Goal: Share content: Share content

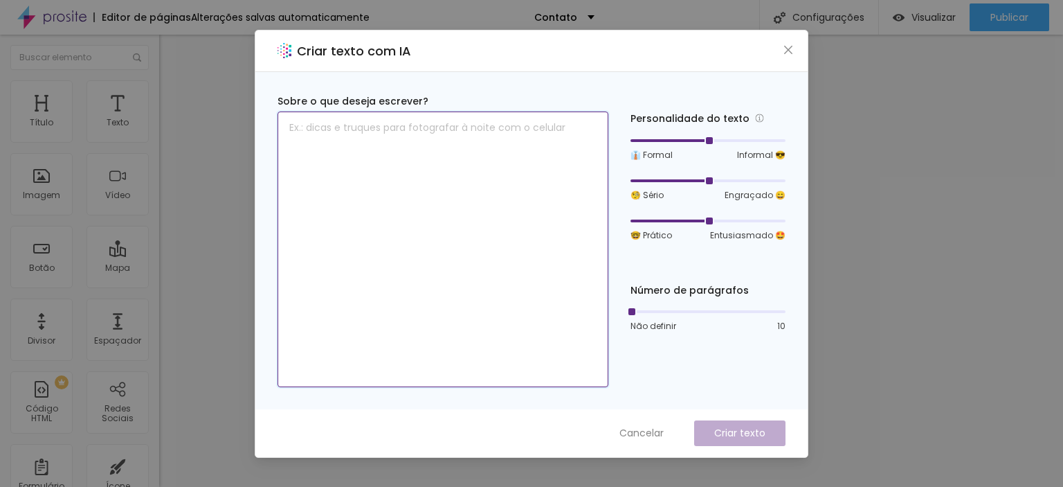
click at [417, 159] on textarea at bounding box center [443, 248] width 331 height 275
type textarea "Envie sua mensagem com dúvidas"
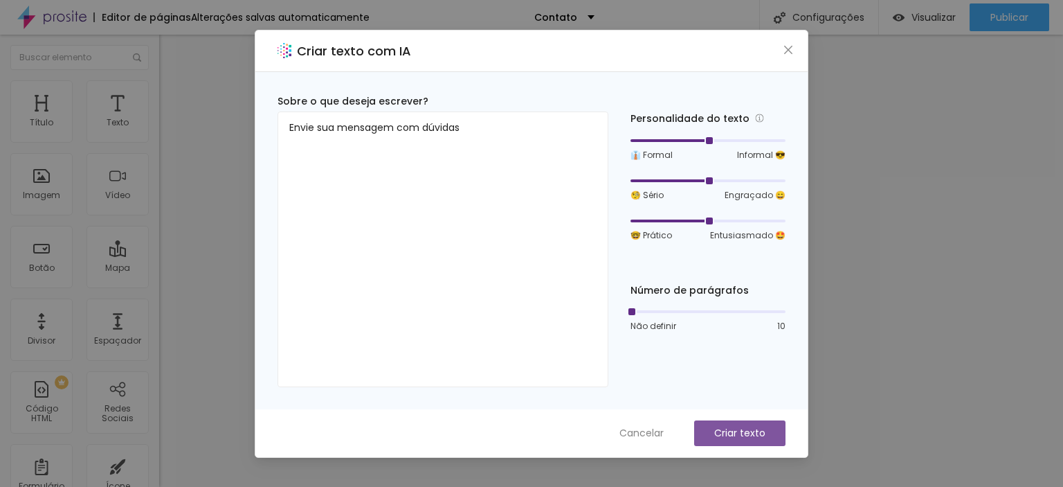
click at [750, 439] on button "Criar texto" at bounding box center [739, 433] width 91 height 26
click at [709, 442] on button "Criar texto" at bounding box center [739, 433] width 91 height 26
click at [930, 224] on div "Criar texto com IA Sobre o que deseja escrever? Envie sua mensagem com dúvidas …" at bounding box center [531, 243] width 1063 height 487
click at [729, 428] on p "Criar texto" at bounding box center [739, 433] width 51 height 15
drag, startPoint x: 729, startPoint y: 426, endPoint x: 729, endPoint y: 417, distance: 8.3
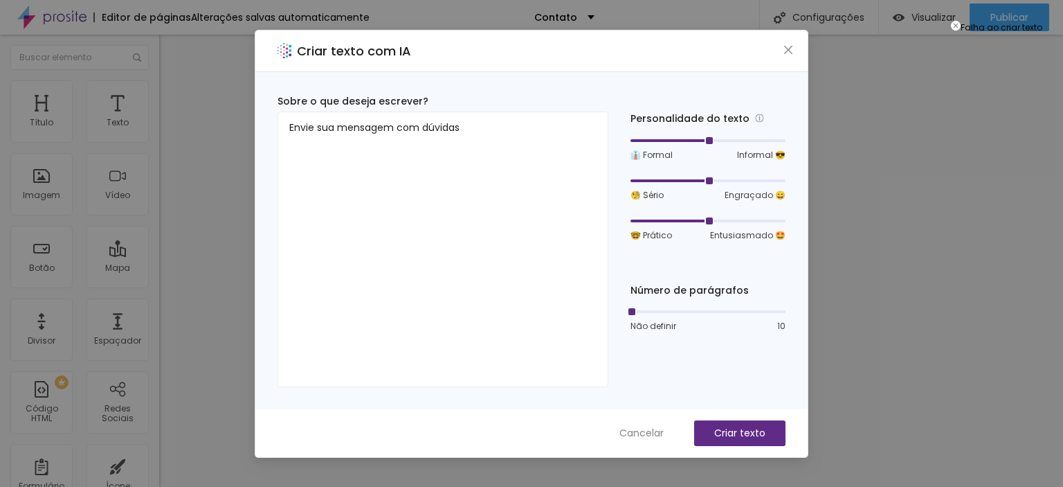
click at [729, 421] on button "Criar texto" at bounding box center [739, 433] width 91 height 26
click at [792, 47] on icon "close" at bounding box center [788, 49] width 11 height 11
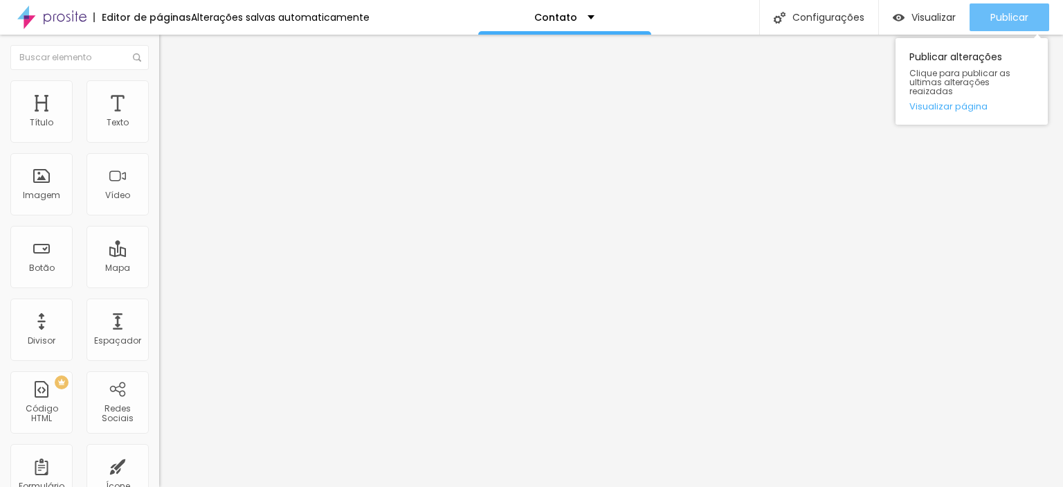
click at [989, 27] on button "Publicar" at bounding box center [1010, 17] width 80 height 28
click at [1006, 2] on div "Publicar Publicar alterações Clique para publicar as ultimas alterações reaizad…" at bounding box center [1010, 17] width 80 height 35
click at [1000, 8] on div "Publicar" at bounding box center [1009, 17] width 38 height 28
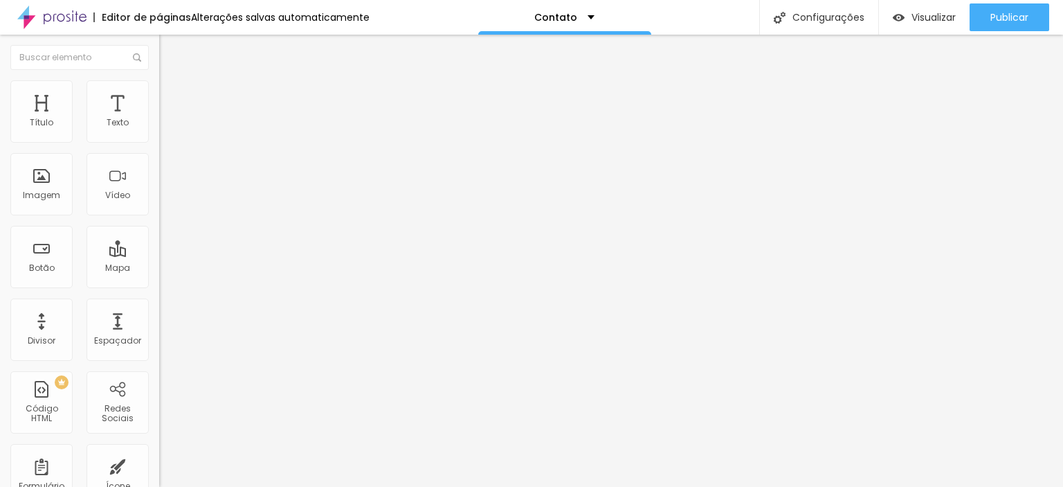
click at [172, 93] on span "Estilo" at bounding box center [182, 90] width 21 height 12
click at [165, 281] on icon "button" at bounding box center [170, 276] width 10 height 10
click at [166, 288] on icon "button" at bounding box center [169, 291] width 6 height 6
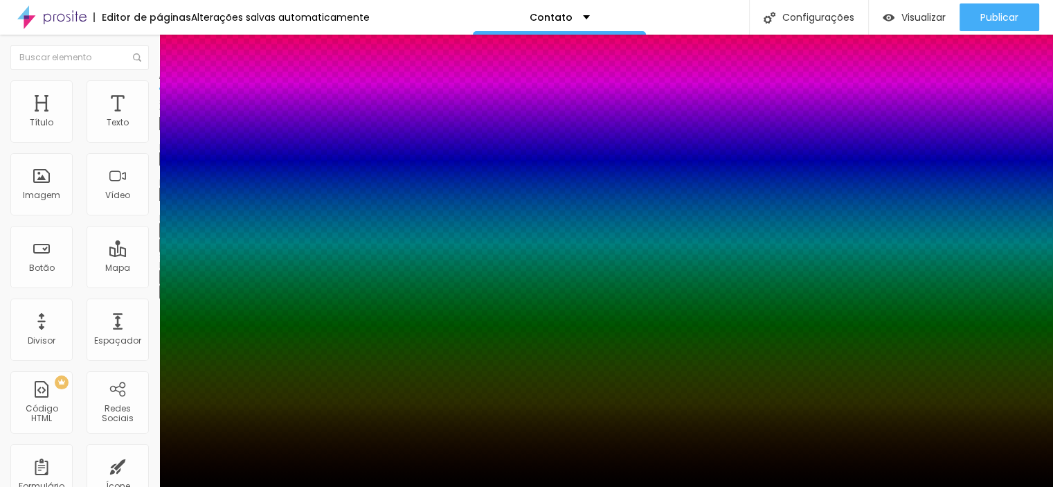
click at [247, 486] on div at bounding box center [526, 495] width 1053 height 0
type input "25"
type input "26"
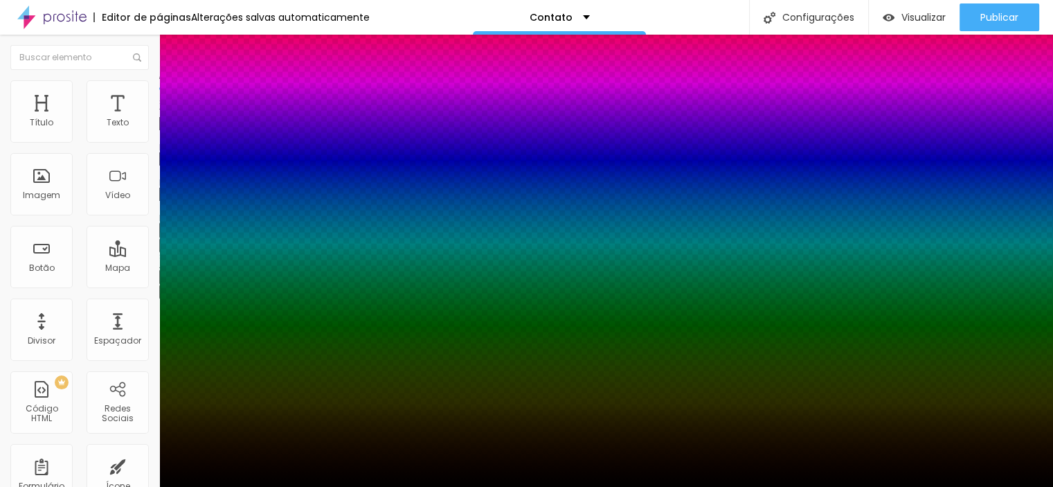
type input "30"
drag, startPoint x: 230, startPoint y: 464, endPoint x: 238, endPoint y: 461, distance: 8.8
type input "30"
type input "7"
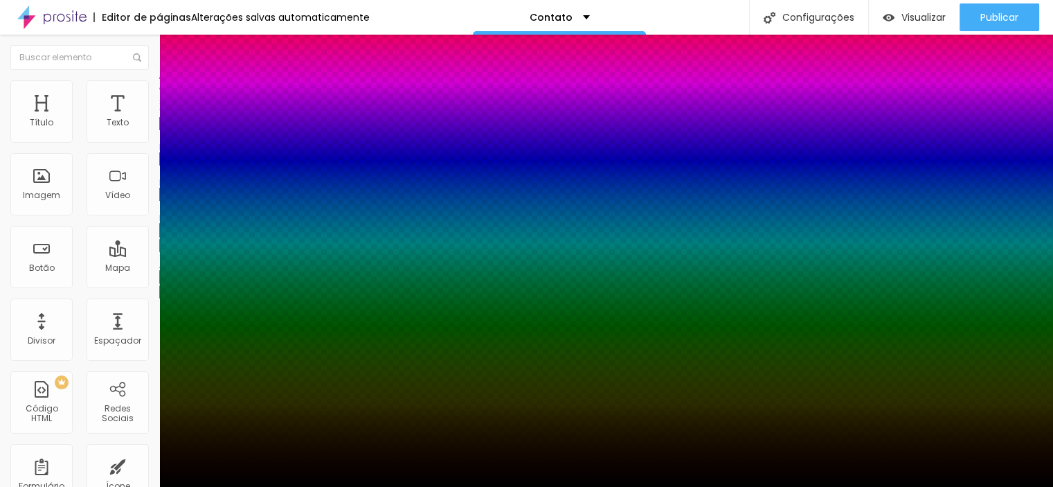
type input "12"
type input "13"
type input "25"
type input "-26"
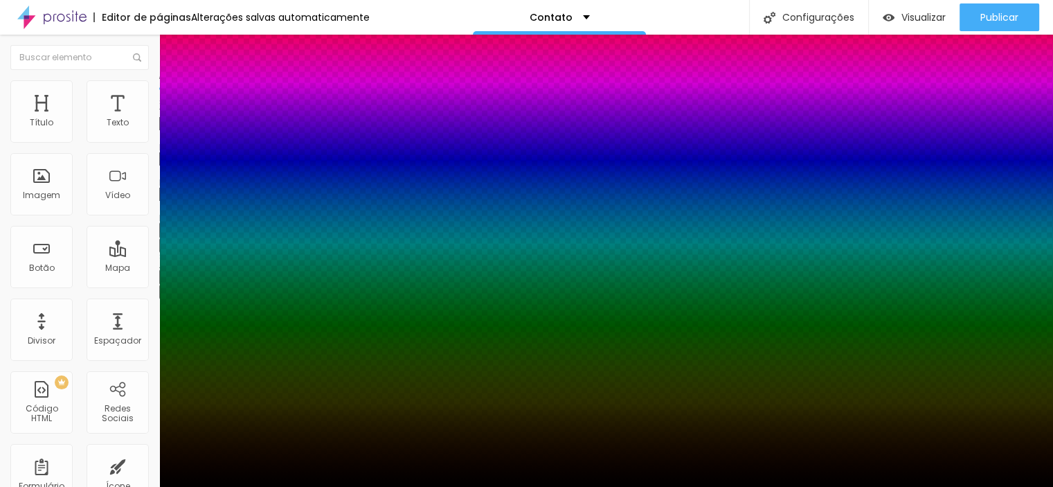
type input "-24"
type input "-5"
type input "6"
type input "-22"
type input "-29"
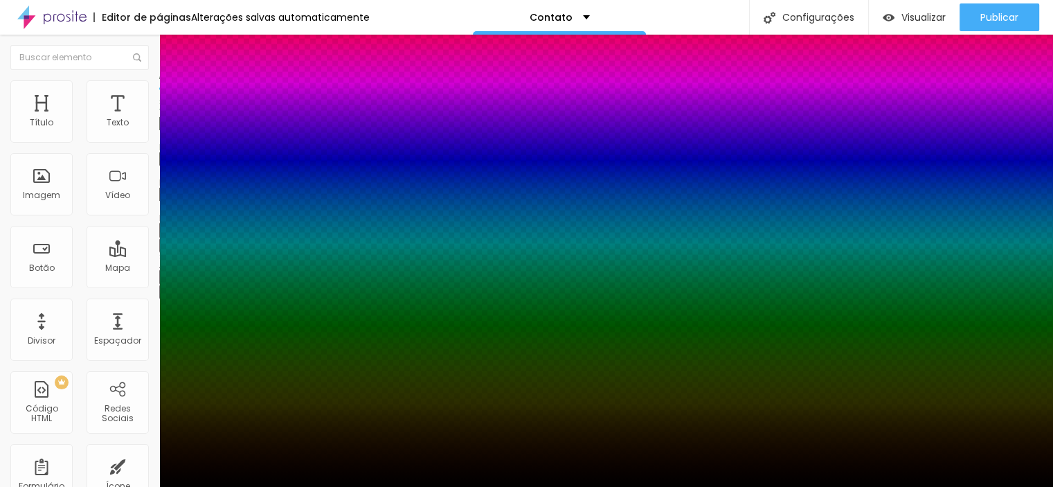
click at [80, 486] on div at bounding box center [526, 487] width 1053 height 0
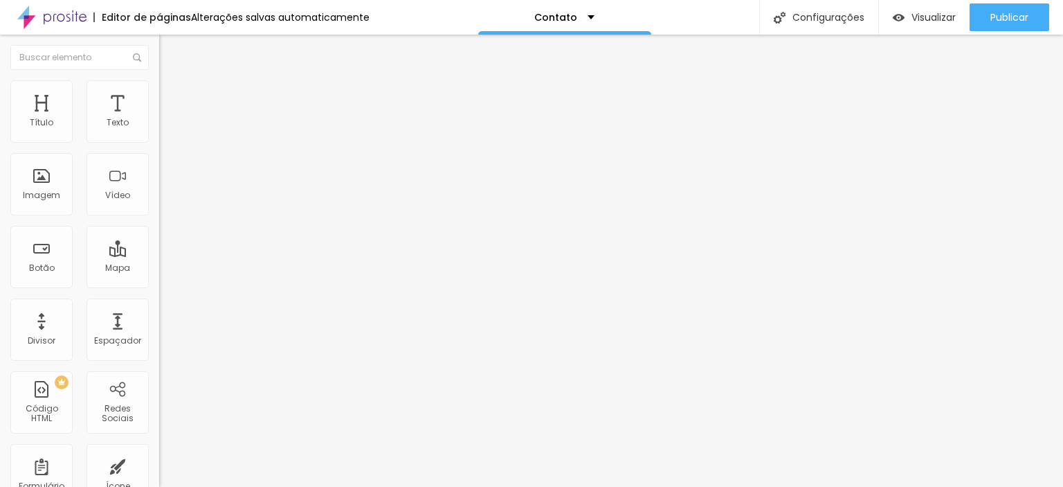
click at [165, 248] on icon "button" at bounding box center [169, 244] width 8 height 8
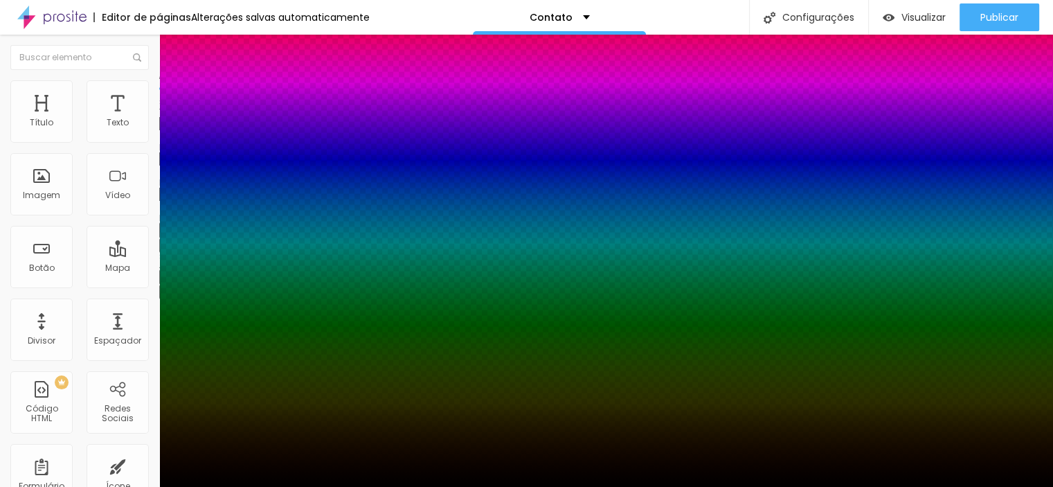
type input "1"
drag, startPoint x: 178, startPoint y: 344, endPoint x: 194, endPoint y: 349, distance: 17.3
type input "1"
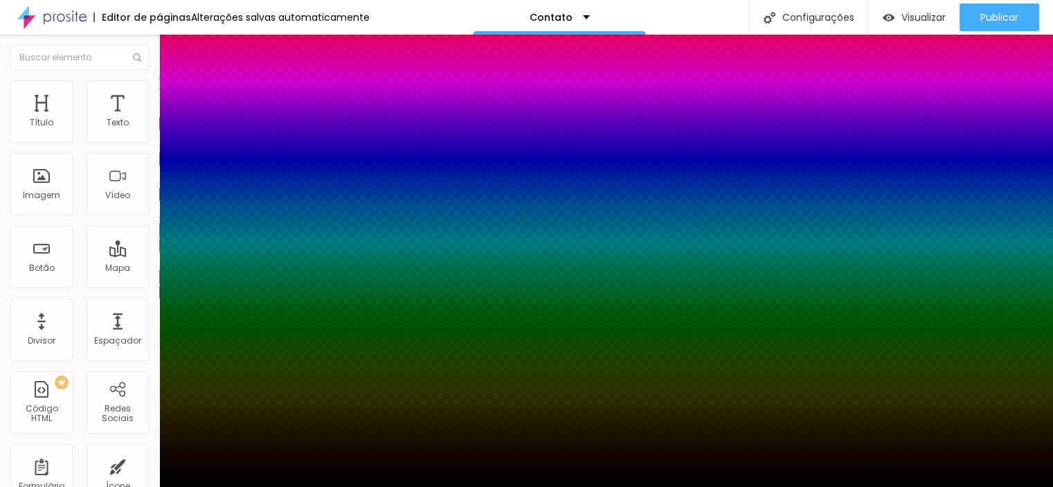
type input "1"
type input "2"
type input "7"
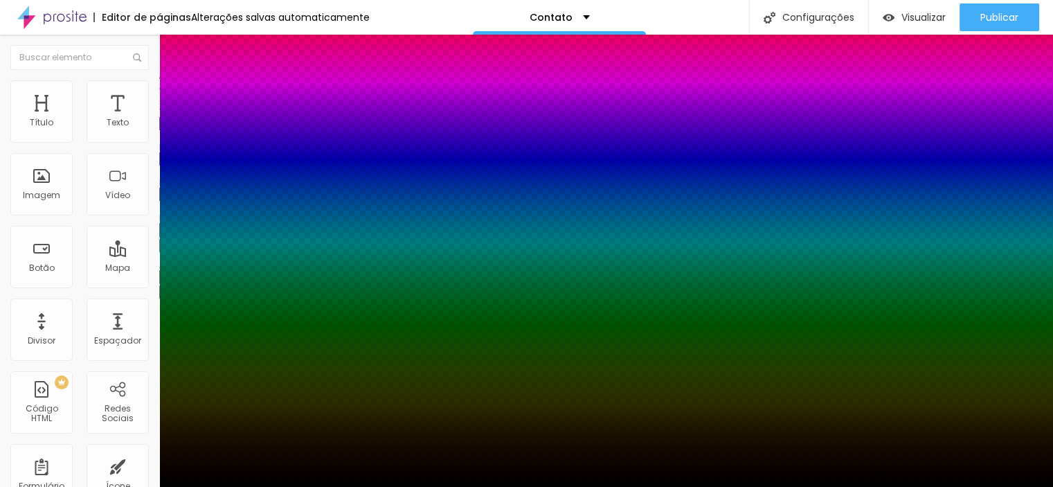
type input "7"
type input "9"
type input "10"
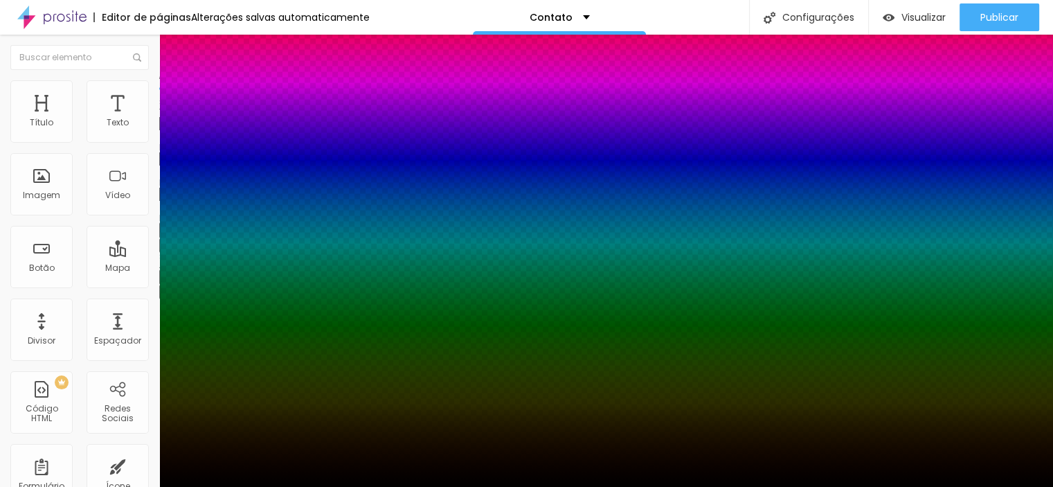
type input "11"
type input "12"
type input "13"
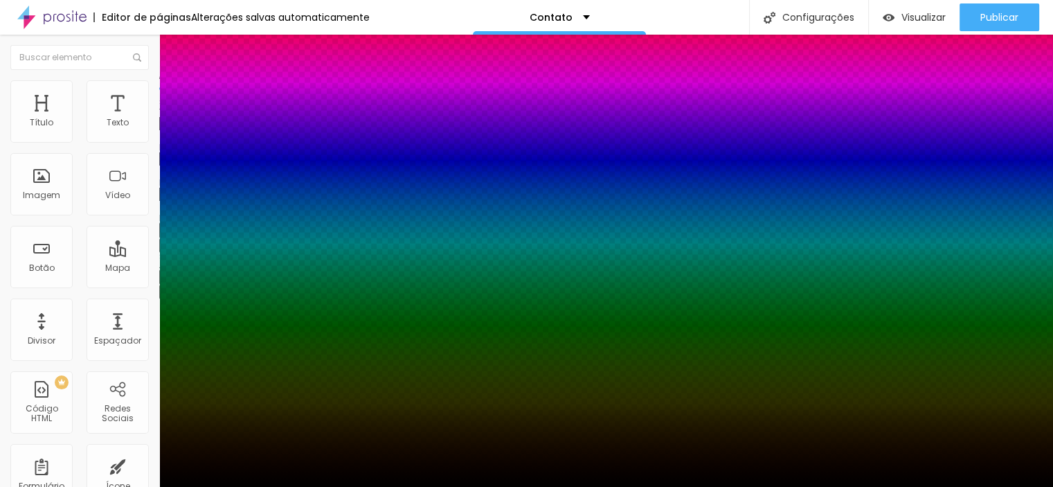
type input "13"
type input "14"
type input "15"
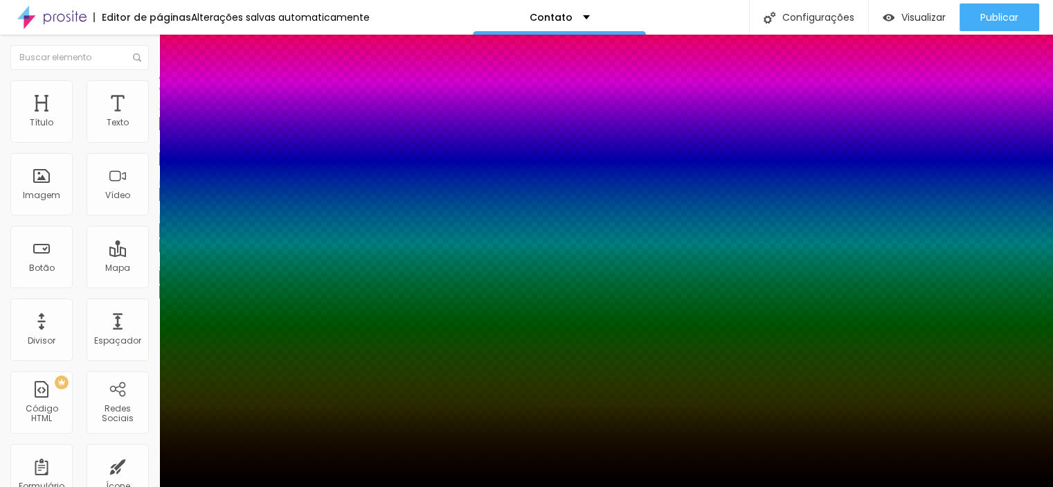
type input "17"
type input "18"
type input "19"
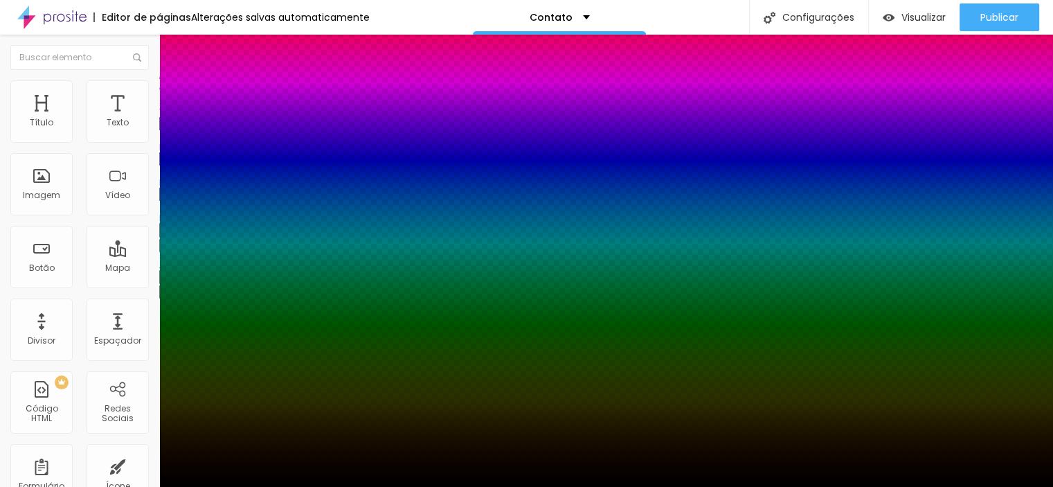
type input "19"
type input "20"
type input "19"
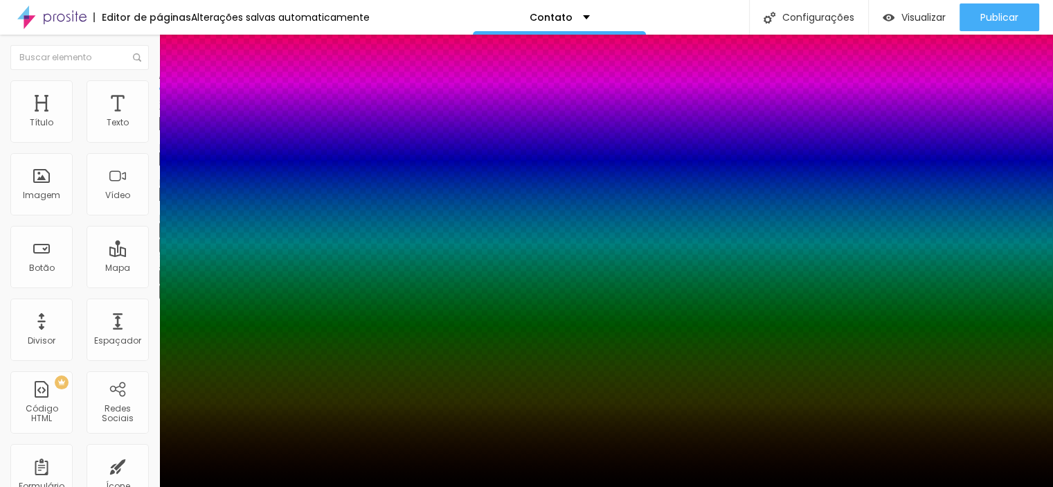
type input "24"
type input "26"
type input "27"
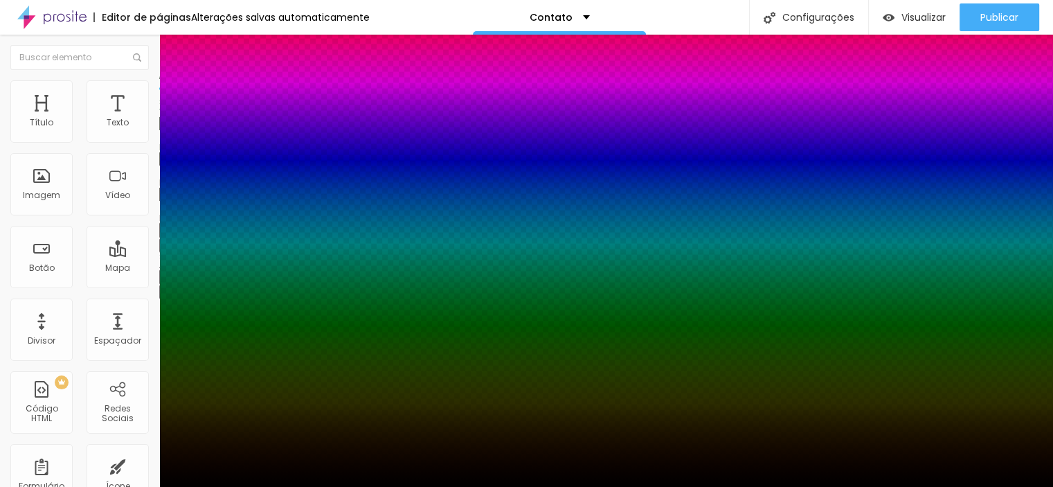
type input "27"
type input "28"
type input "29"
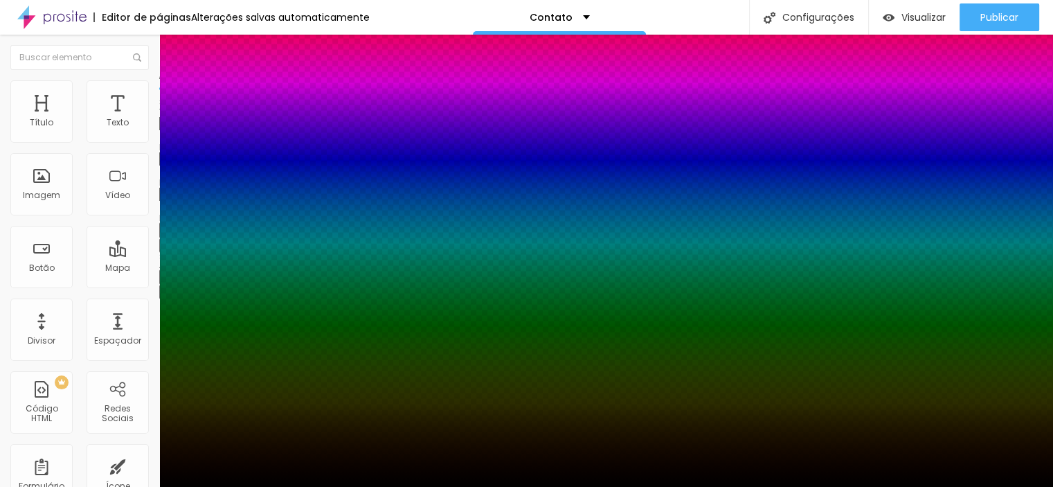
type input "30"
drag, startPoint x: 151, startPoint y: 307, endPoint x: 308, endPoint y: 319, distance: 157.6
type input "30"
drag, startPoint x: 257, startPoint y: 372, endPoint x: 256, endPoint y: 365, distance: 7.0
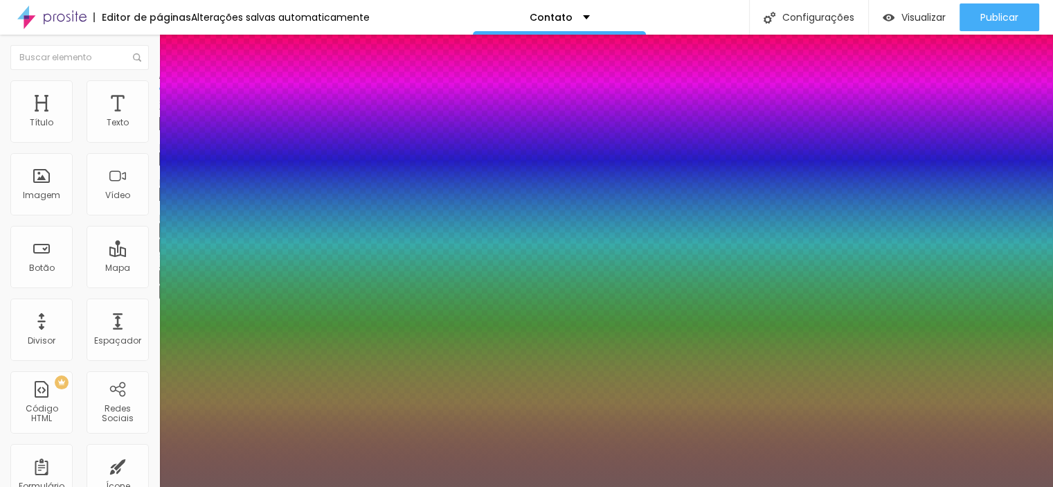
drag, startPoint x: 243, startPoint y: 415, endPoint x: 197, endPoint y: 449, distance: 57.5
click at [203, 446] on div at bounding box center [526, 243] width 1053 height 487
type input "#725858"
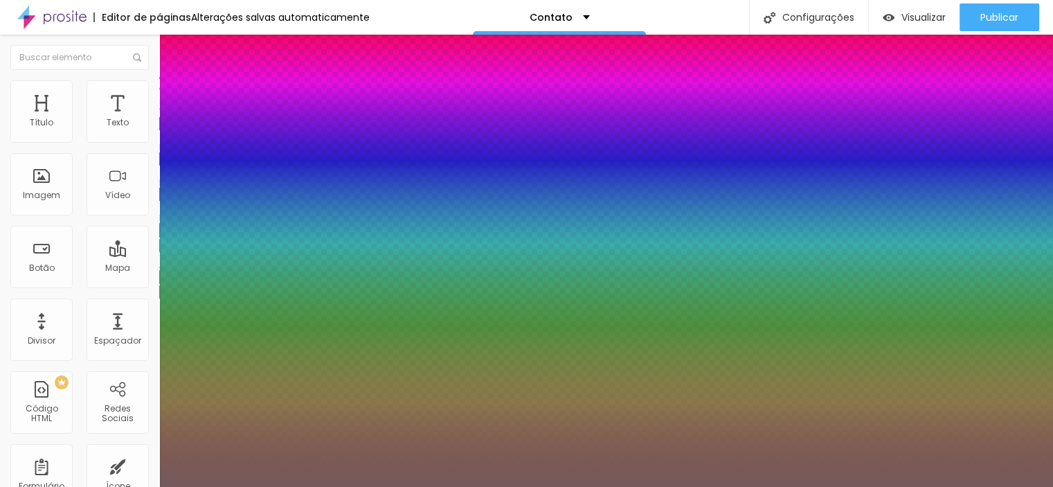
type input "2"
drag, startPoint x: 197, startPoint y: 347, endPoint x: 225, endPoint y: 349, distance: 28.4
type input "2"
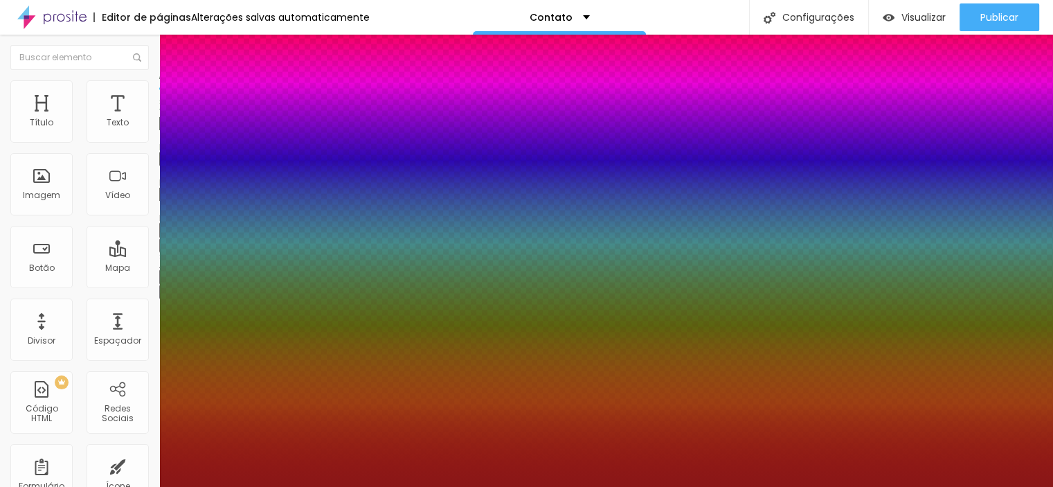
type input "#8F1B1B"
drag, startPoint x: 216, startPoint y: 440, endPoint x: 257, endPoint y: 434, distance: 42.0
click at [257, 434] on div at bounding box center [526, 243] width 1053 height 487
click at [88, 486] on div at bounding box center [526, 487] width 1053 height 0
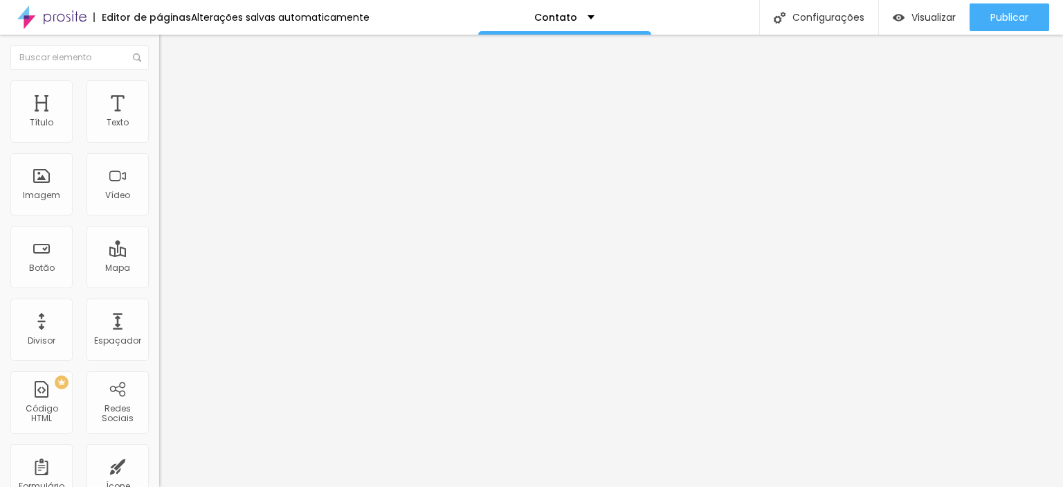
click at [165, 287] on icon "button" at bounding box center [169, 291] width 8 height 8
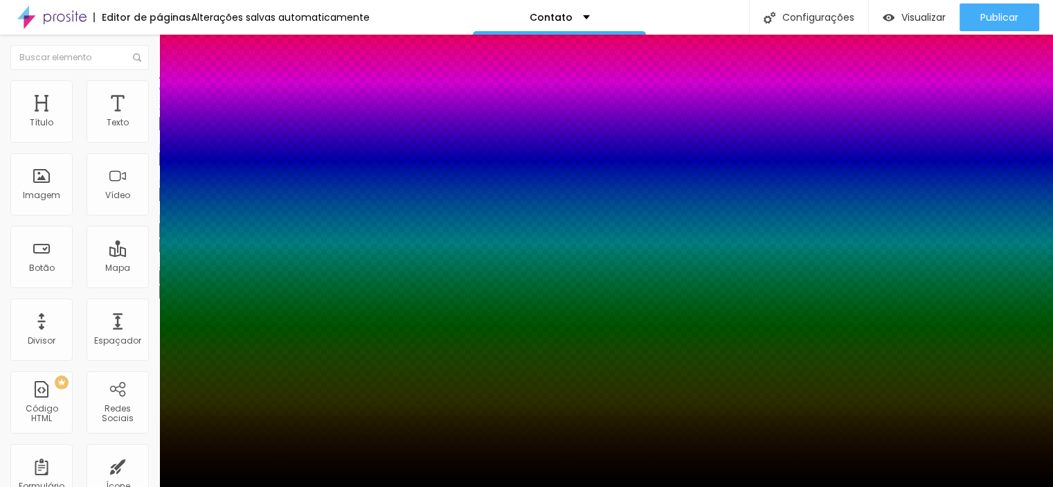
type input "-4"
type input "19"
click at [44, 486] on div at bounding box center [526, 487] width 1053 height 0
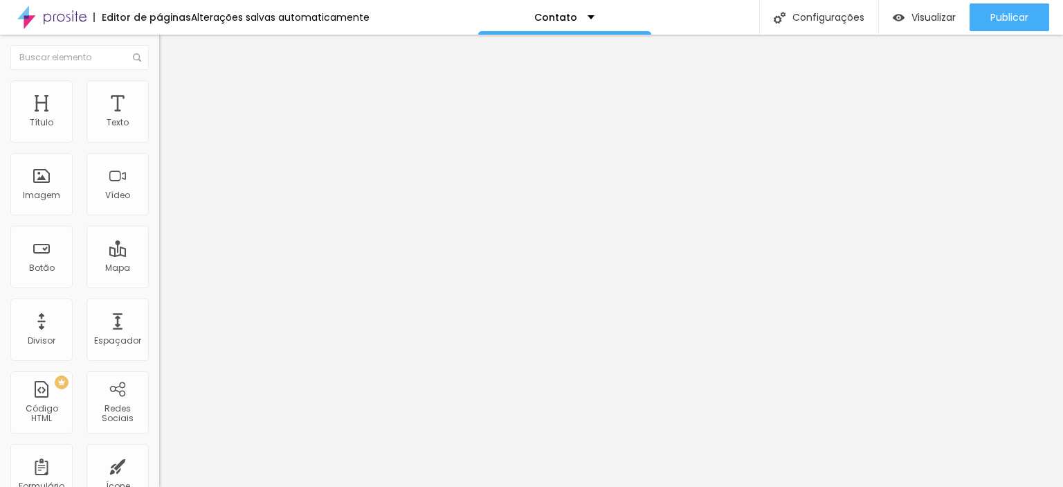
click at [172, 82] on span "Conteúdo" at bounding box center [193, 76] width 43 height 12
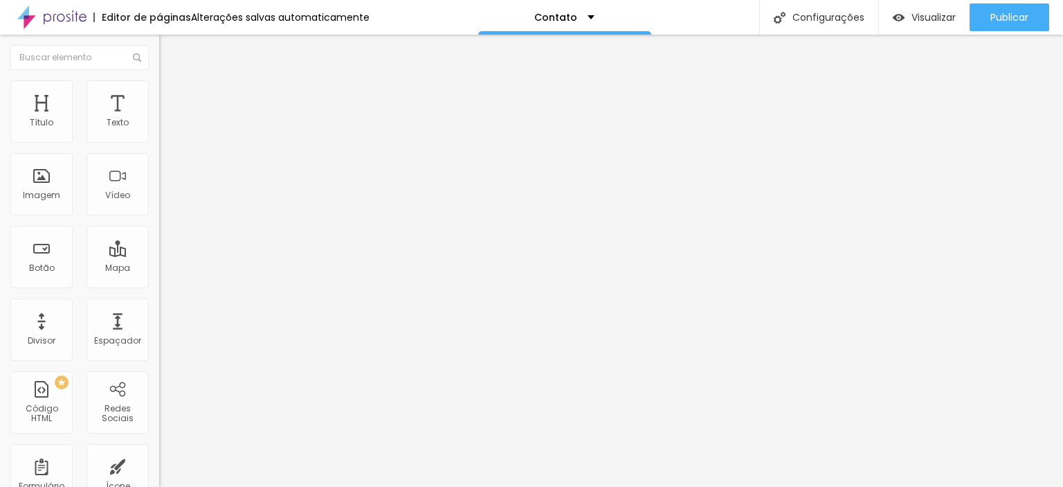
paste input "[DOMAIN_NAME][URL][PHONE_NUMBER]"
type input "[URL][DOMAIN_NAME][PHONE_NUMBER]"
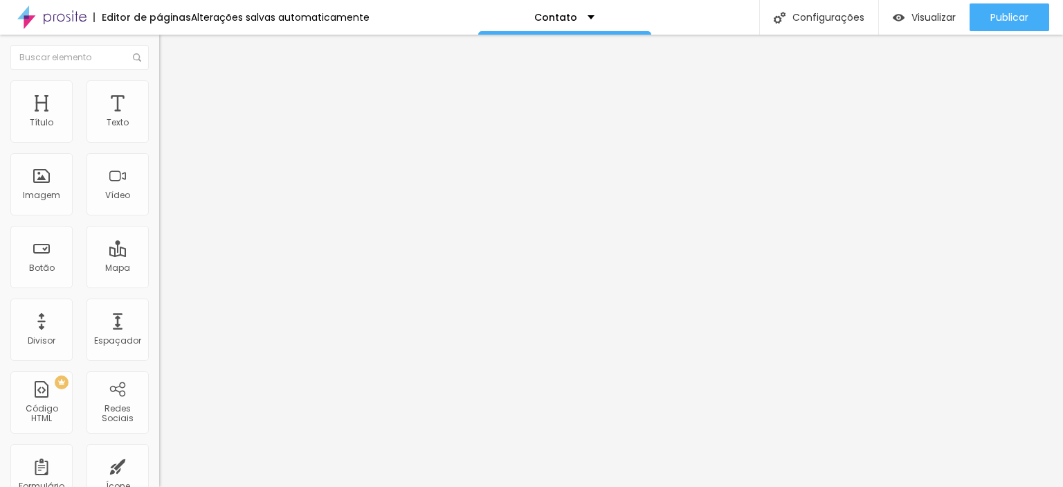
drag, startPoint x: 86, startPoint y: 284, endPoint x: 84, endPoint y: 277, distance: 7.2
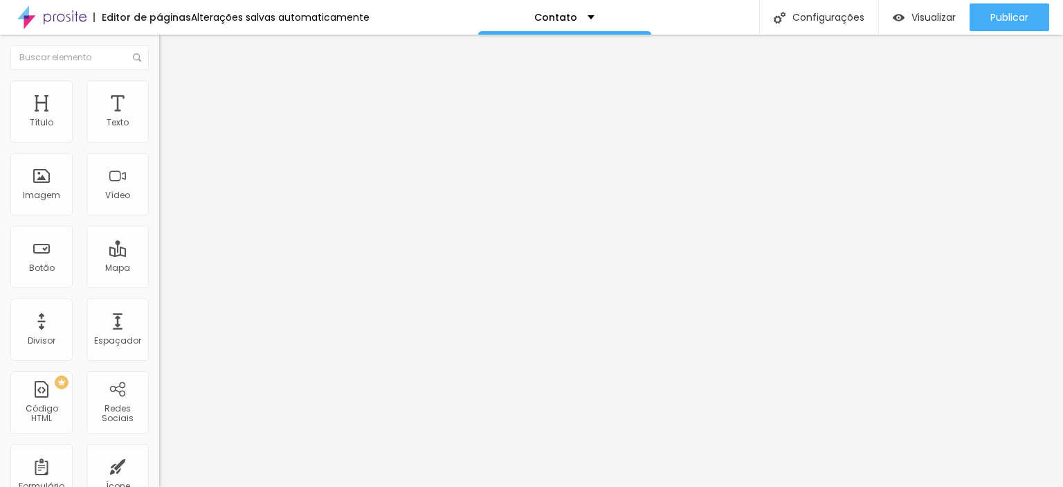
drag, startPoint x: 69, startPoint y: 278, endPoint x: 3, endPoint y: 282, distance: 66.6
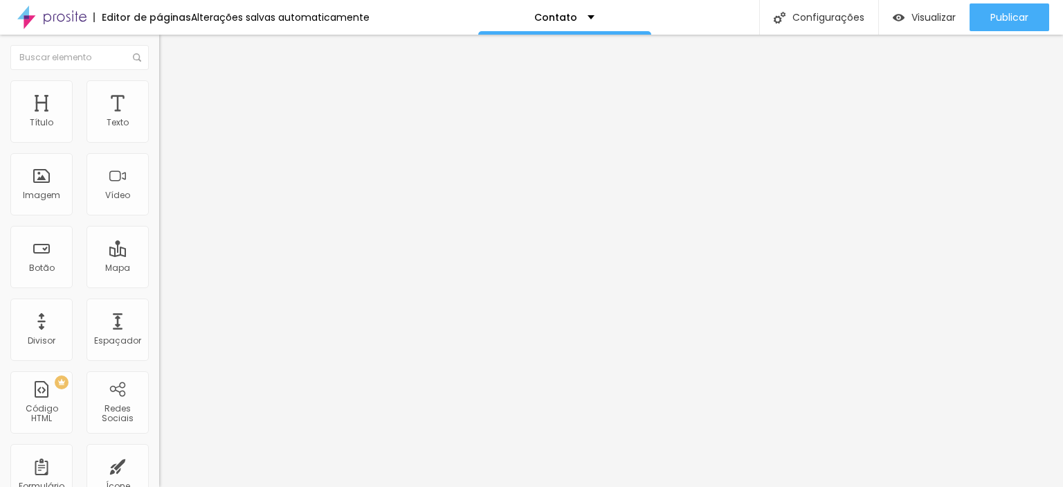
paste input "[DOMAIN_NAME][URL]"
type input "[URL][DOMAIN_NAME]"
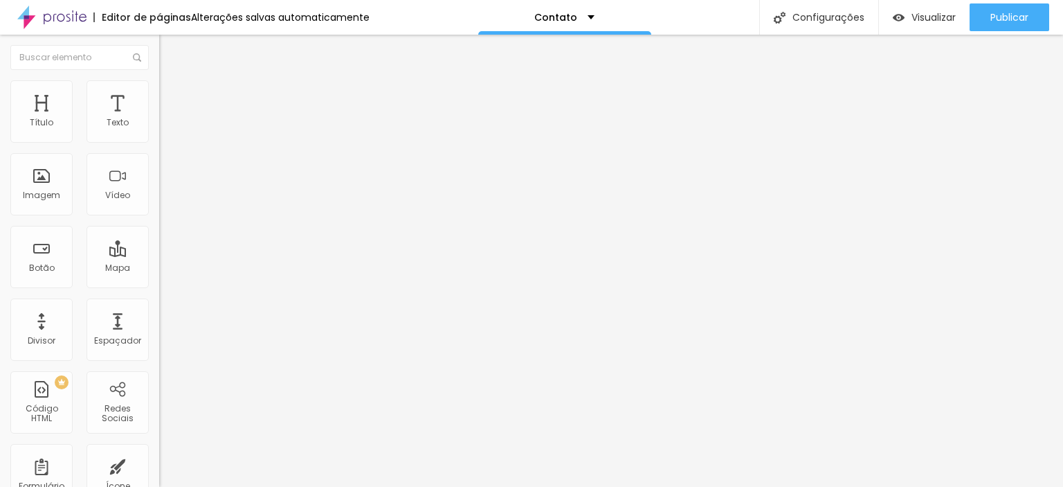
click at [159, 402] on div "Instagram" at bounding box center [238, 406] width 159 height 8
paste input "[DOMAIN_NAME][URL]"
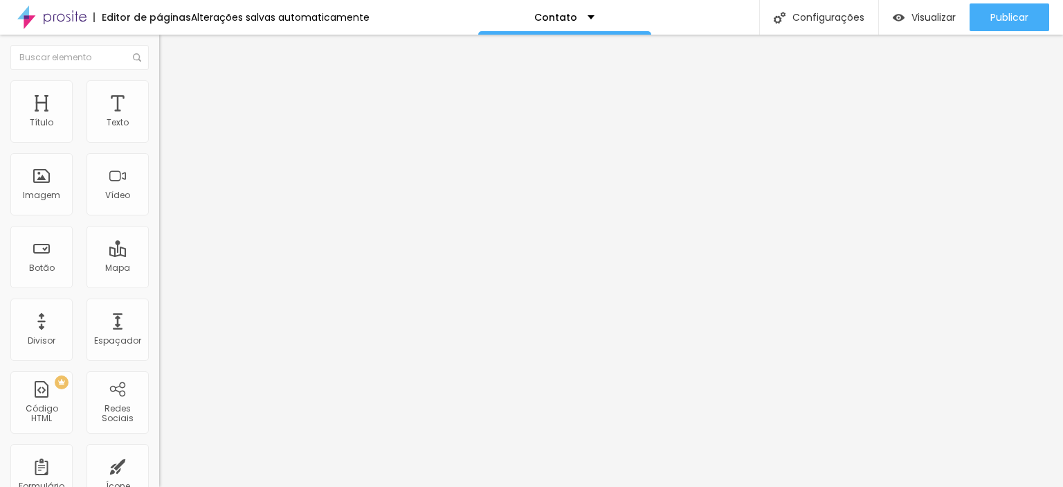
scroll to position [0, 114]
type input "[URL][DOMAIN_NAME]"
click at [159, 408] on span "Rede social" at bounding box center [184, 414] width 50 height 12
click at [159, 140] on div "TikTok" at bounding box center [238, 129] width 159 height 43
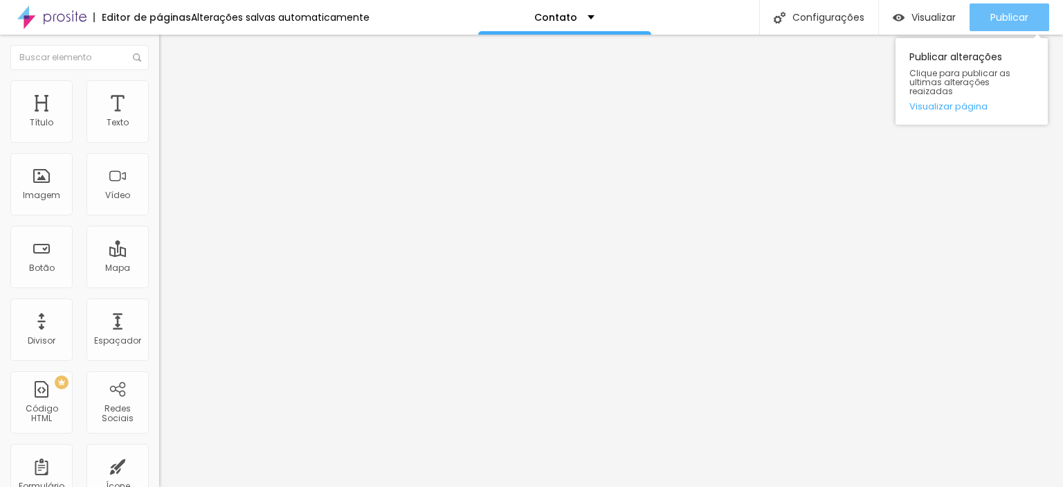
click at [999, 23] on span "Publicar" at bounding box center [1009, 17] width 38 height 11
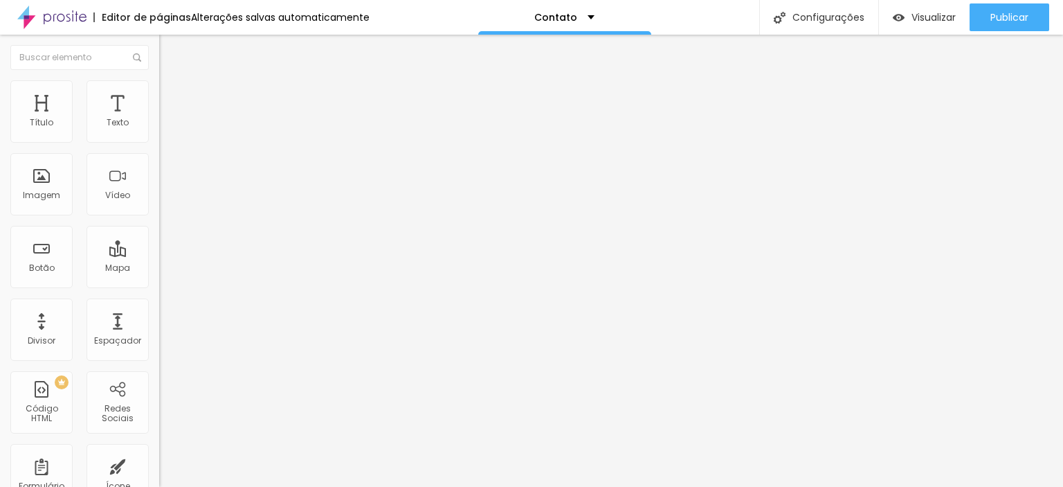
click at [159, 195] on input "text" at bounding box center [242, 188] width 166 height 14
paste input "[URL][DOMAIN_NAME][DOMAIN_NAME]"
drag, startPoint x: 66, startPoint y: 218, endPoint x: 0, endPoint y: 218, distance: 66.4
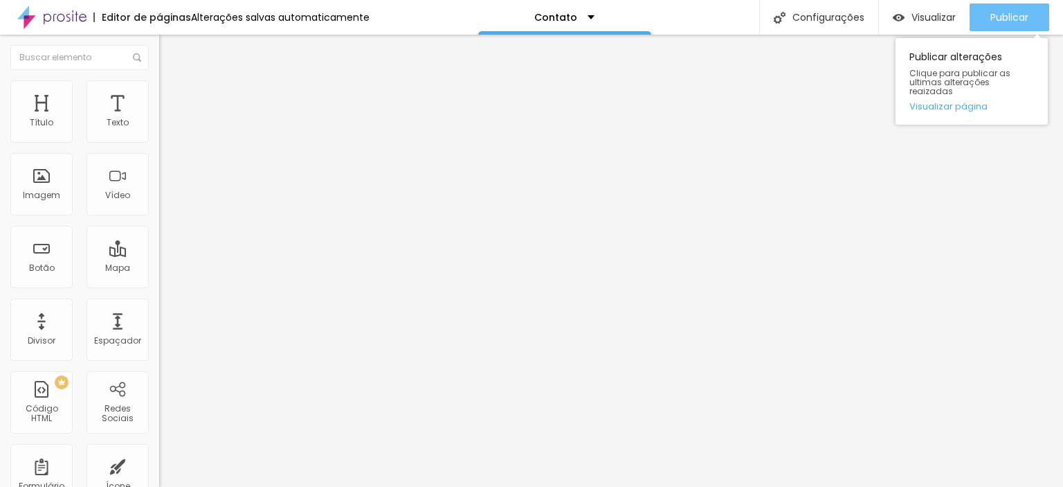
type input "[URL][DOMAIN_NAME][DOMAIN_NAME]"
click at [1018, 21] on span "Publicar" at bounding box center [1009, 17] width 38 height 11
click at [1016, 18] on span "Publicar" at bounding box center [1009, 17] width 38 height 11
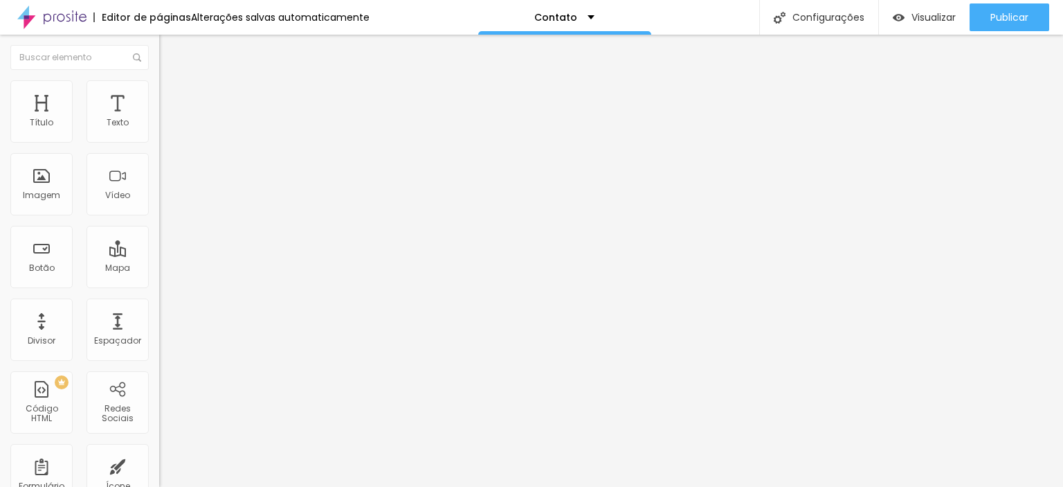
click at [159, 212] on div at bounding box center [238, 212] width 159 height 0
click at [159, 399] on div "Instagram" at bounding box center [238, 403] width 159 height 8
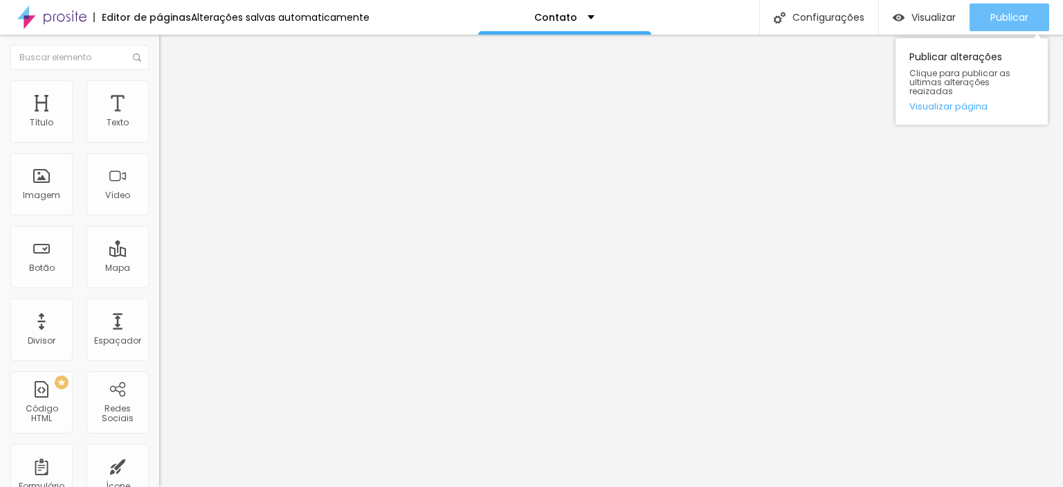
click at [1019, 17] on span "Publicar" at bounding box center [1009, 17] width 38 height 11
